Goal: Task Accomplishment & Management: Manage account settings

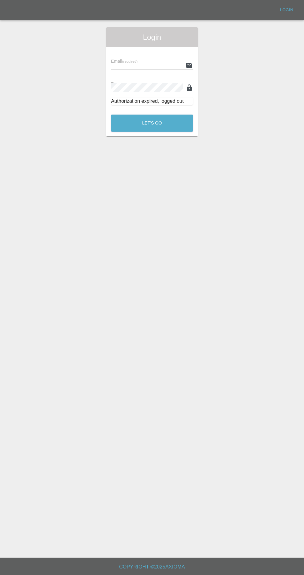
click at [138, 65] on input "text" at bounding box center [147, 65] width 72 height 9
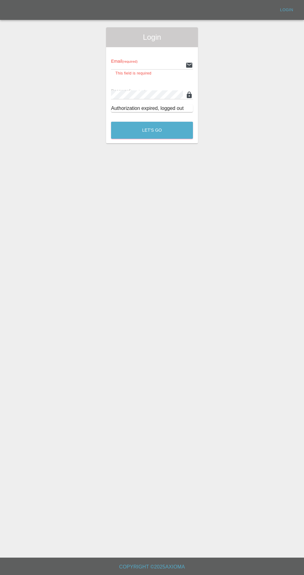
type input "[EMAIL_ADDRESS][DOMAIN_NAME]"
click at [111, 122] on button "Let's Go" at bounding box center [152, 130] width 82 height 17
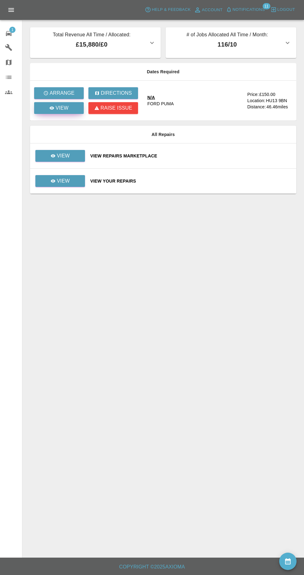
click at [51, 111] on div "View" at bounding box center [58, 107] width 19 height 7
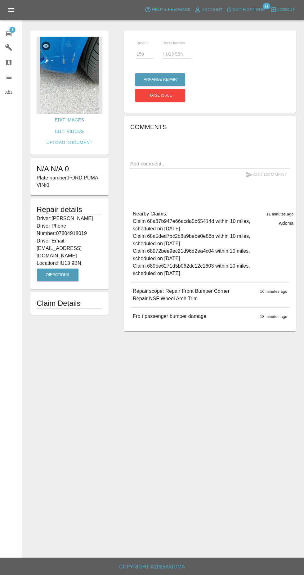
click at [61, 83] on img at bounding box center [70, 76] width 66 height 78
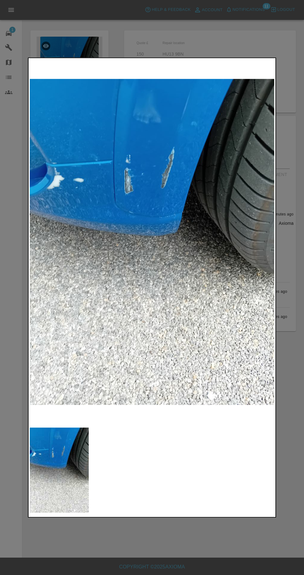
click at [187, 549] on div at bounding box center [152, 287] width 304 height 575
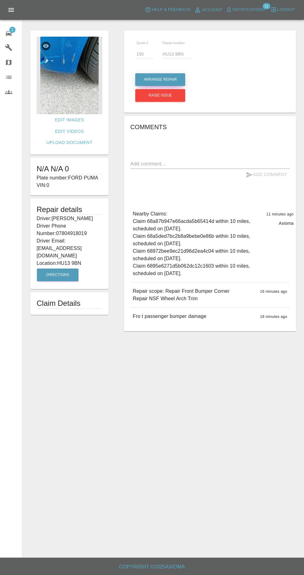
click at [150, 79] on button "Arrange Repair" at bounding box center [160, 79] width 50 height 13
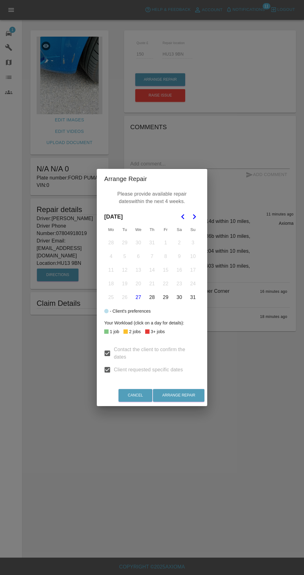
click at [198, 217] on icon "Go to the Next Month" at bounding box center [194, 216] width 7 height 7
click at [138, 243] on button "3" at bounding box center [138, 242] width 13 height 13
click at [152, 243] on button "4" at bounding box center [152, 242] width 13 height 13
click at [166, 243] on button "5" at bounding box center [165, 242] width 13 height 13
click at [179, 243] on button "6" at bounding box center [179, 242] width 13 height 13
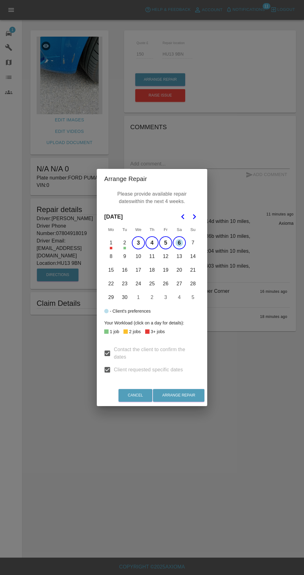
click at [179, 256] on button "13" at bounding box center [179, 256] width 13 height 13
click at [178, 242] on button "6" at bounding box center [179, 242] width 13 height 13
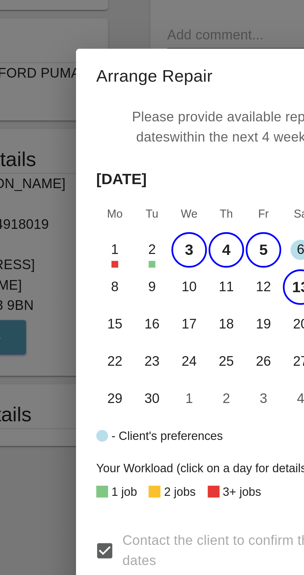
click at [123, 227] on th "Tu" at bounding box center [125, 229] width 14 height 12
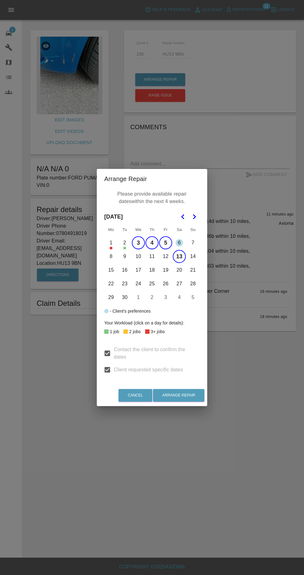
click at [193, 284] on button "28" at bounding box center [192, 283] width 13 height 13
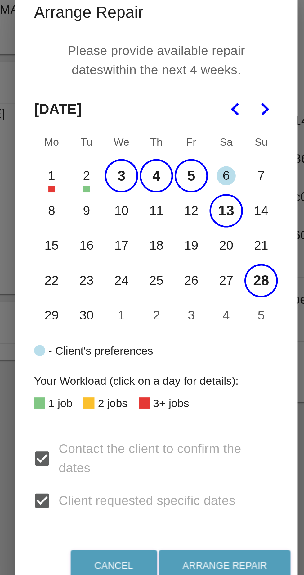
click at [195, 284] on button "28" at bounding box center [192, 283] width 13 height 13
click at [169, 259] on button "12" at bounding box center [165, 256] width 13 height 13
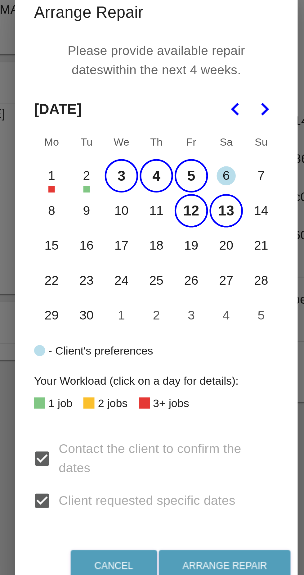
click at [150, 259] on button "11" at bounding box center [152, 256] width 13 height 13
click at [137, 259] on button "10" at bounding box center [138, 256] width 13 height 13
click at [122, 259] on button "9" at bounding box center [124, 256] width 13 height 13
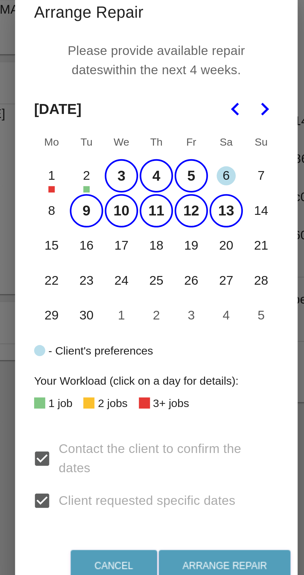
click at [110, 261] on button "8" at bounding box center [111, 256] width 13 height 13
click at [179, 257] on button "13" at bounding box center [179, 256] width 13 height 13
click at [126, 256] on button "9" at bounding box center [124, 256] width 13 height 13
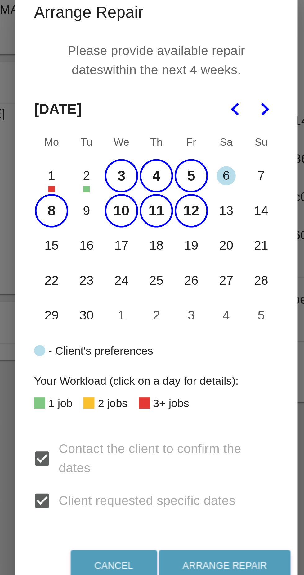
click at [111, 258] on button "8" at bounding box center [111, 256] width 13 height 13
click at [181, 244] on button "6" at bounding box center [179, 242] width 13 height 13
click at [111, 257] on button "8" at bounding box center [111, 256] width 13 height 13
click at [185, 396] on button "Arrange Repair" at bounding box center [179, 395] width 52 height 13
